Goal: Information Seeking & Learning: Learn about a topic

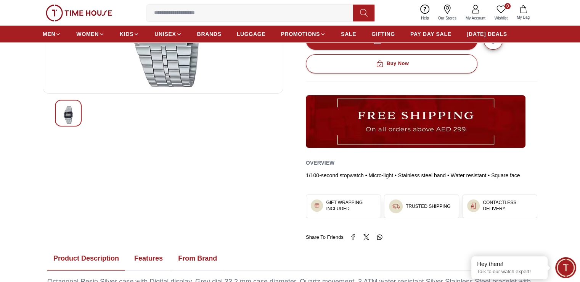
scroll to position [188, 0]
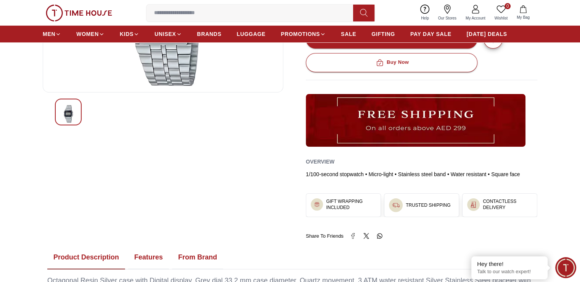
click at [305, 174] on div "20% Casio Vintage Unisex Digital Watch - A159W-N1DF SKU : A159W-N1DF ( In stock…" at bounding box center [290, 67] width 495 height 343
click at [307, 171] on div "1/100-second stopwatch • Micro-light • Stainless steel band • Water resistant •…" at bounding box center [422, 174] width 232 height 8
drag, startPoint x: 308, startPoint y: 171, endPoint x: 368, endPoint y: 178, distance: 60.7
click at [368, 178] on div "Overview 1/100-second stopwatch • Micro-light • Stainless steel band • Water re…" at bounding box center [422, 168] width 232 height 31
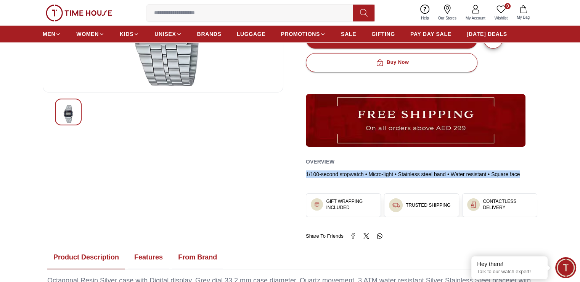
drag, startPoint x: 306, startPoint y: 171, endPoint x: 546, endPoint y: 181, distance: 240.2
click at [546, 181] on section "20% Casio Vintage Unisex Digital Watch - A159W-N1DF SKU : A159W-N1DF ( In stock…" at bounding box center [290, 96] width 580 height 400
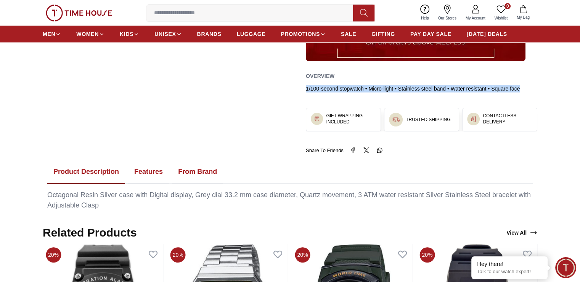
scroll to position [275, 0]
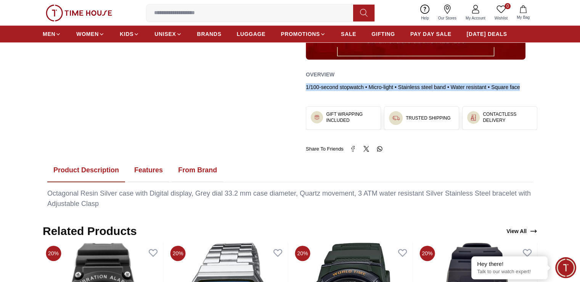
click at [145, 168] on button "Features" at bounding box center [148, 170] width 41 height 24
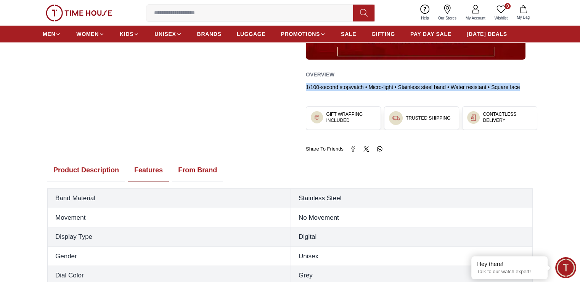
click at [110, 169] on button "Product Description" at bounding box center [86, 170] width 78 height 24
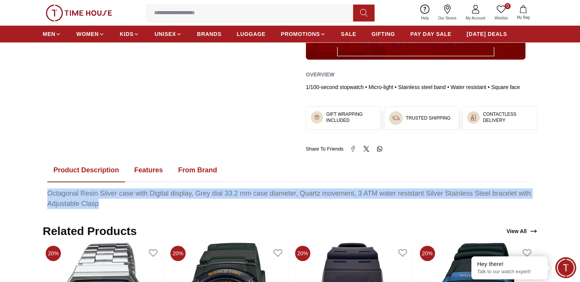
drag, startPoint x: 48, startPoint y: 190, endPoint x: 112, endPoint y: 205, distance: 65.3
click at [112, 205] on div "Octagonal Resin Silver case with Digital display, Grey dial 33.2 mm case diamet…" at bounding box center [290, 198] width 486 height 21
copy div "Octagonal Resin Silver case with Digital display, Grey dial 33.2 mm case diamet…"
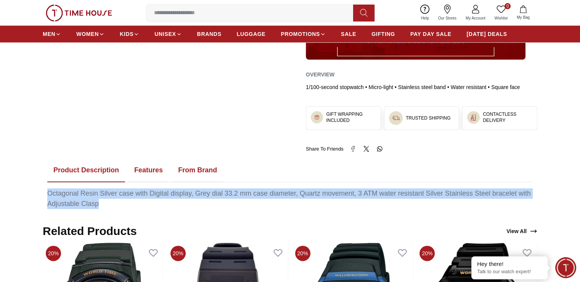
click at [155, 169] on button "Features" at bounding box center [148, 170] width 41 height 24
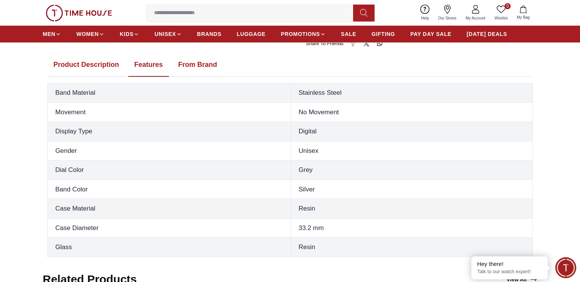
scroll to position [377, 0]
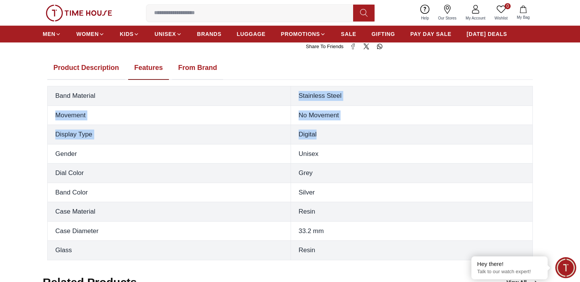
drag, startPoint x: 299, startPoint y: 94, endPoint x: 346, endPoint y: 139, distance: 64.5
click at [346, 139] on tbody "Band Material Stainless Steel Movement No Movement Display Type Digital Gender …" at bounding box center [290, 173] width 485 height 174
click at [197, 69] on button "From Brand" at bounding box center [197, 68] width 51 height 24
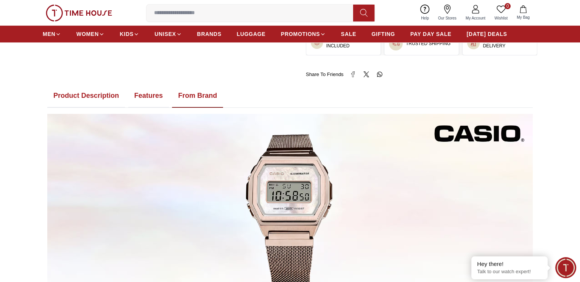
scroll to position [303, 0]
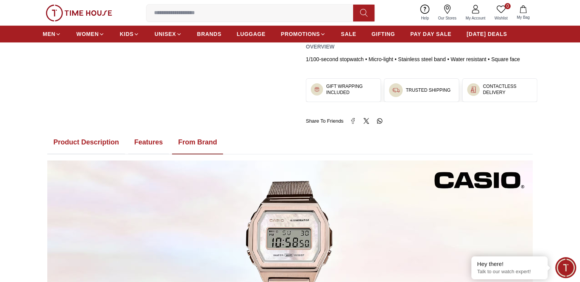
click at [153, 141] on button "Features" at bounding box center [148, 143] width 41 height 24
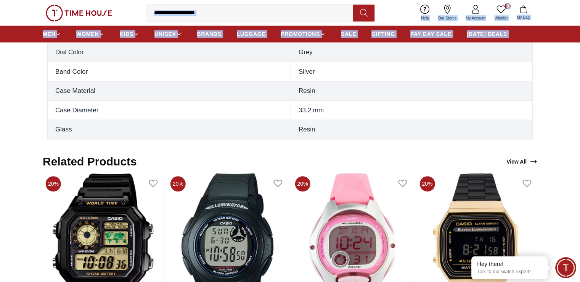
scroll to position [478, 0]
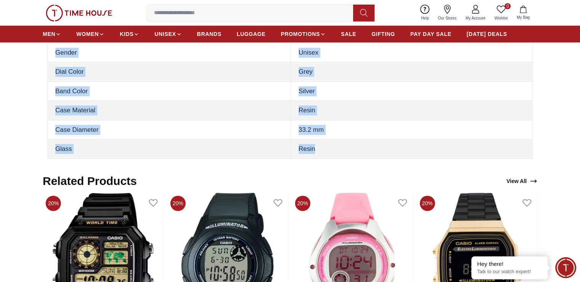
drag, startPoint x: 52, startPoint y: 170, endPoint x: 391, endPoint y: 150, distance: 339.5
click at [391, 150] on tbody "Band Material Stainless Steel Movement No Movement Display Type Digital Gender …" at bounding box center [290, 72] width 485 height 174
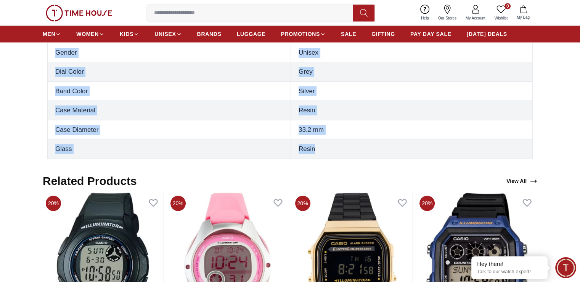
copy tbody "Band Material Stainless Steel Movement No Movement Display Type Digital Gender …"
